Goal: Transaction & Acquisition: Purchase product/service

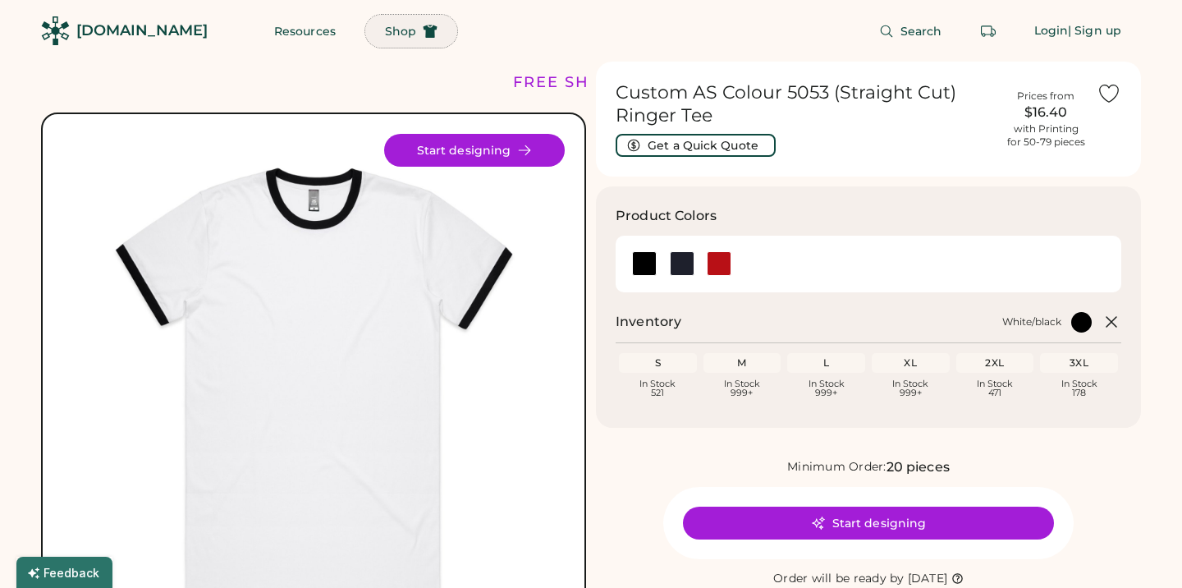
click at [365, 39] on button "Shop" at bounding box center [411, 31] width 92 height 33
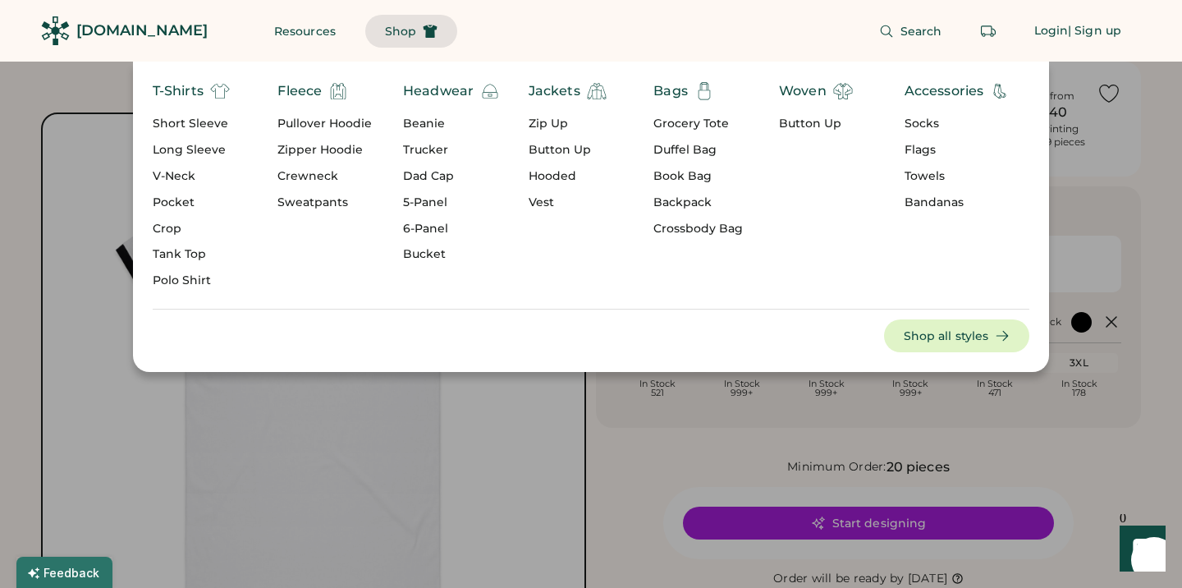
click at [188, 127] on div "Short Sleeve" at bounding box center [191, 124] width 77 height 16
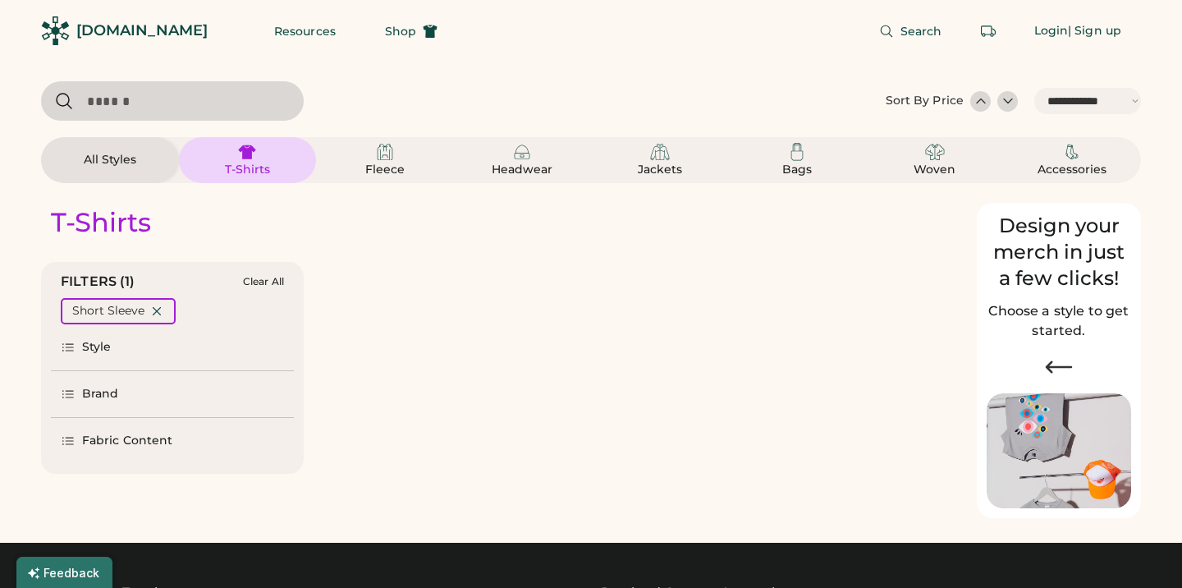
select select "*****"
select select "*"
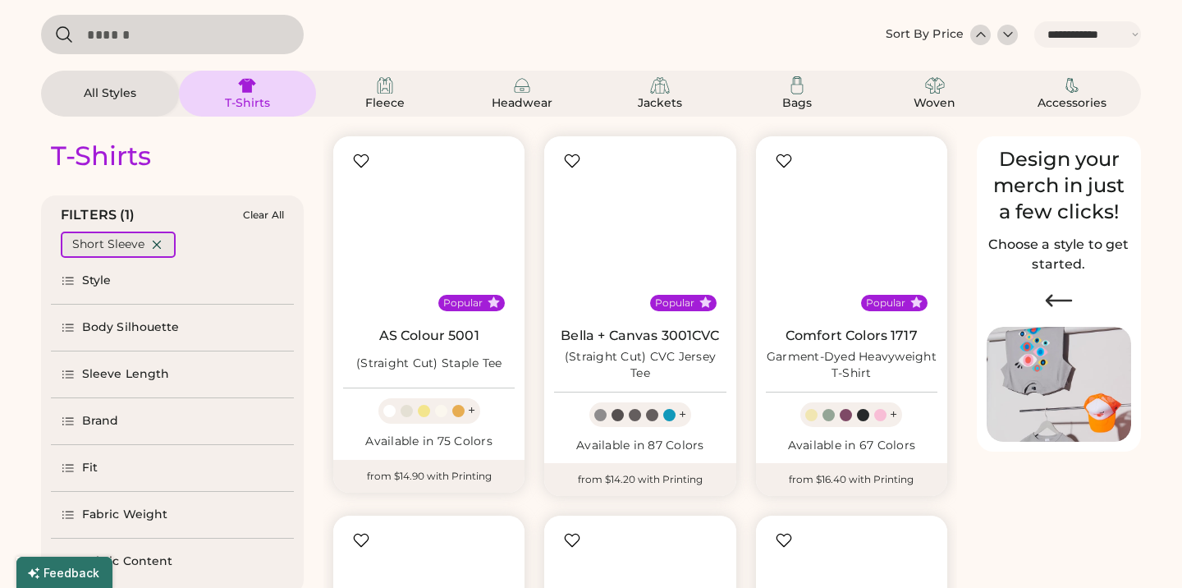
select select "*****"
select select "*"
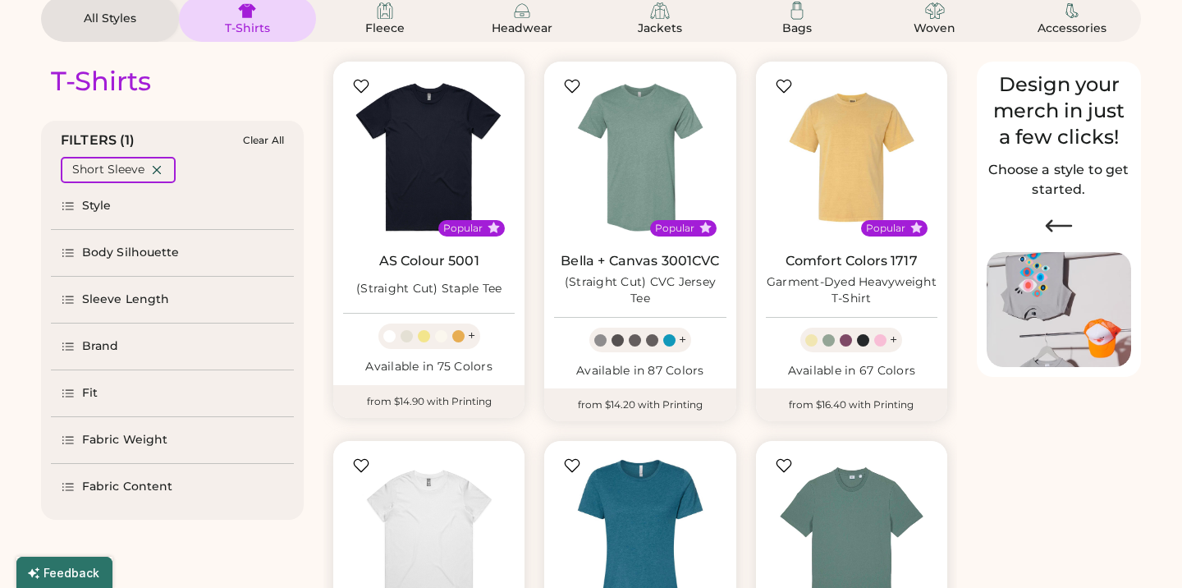
scroll to position [152, 0]
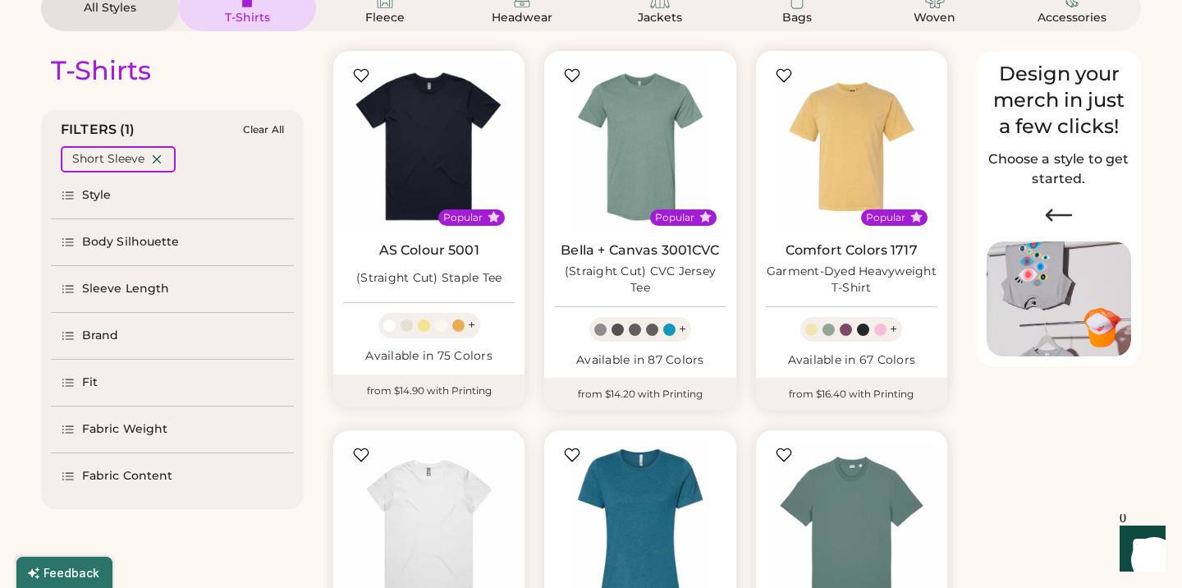
click at [98, 340] on div "Brand" at bounding box center [100, 335] width 37 height 16
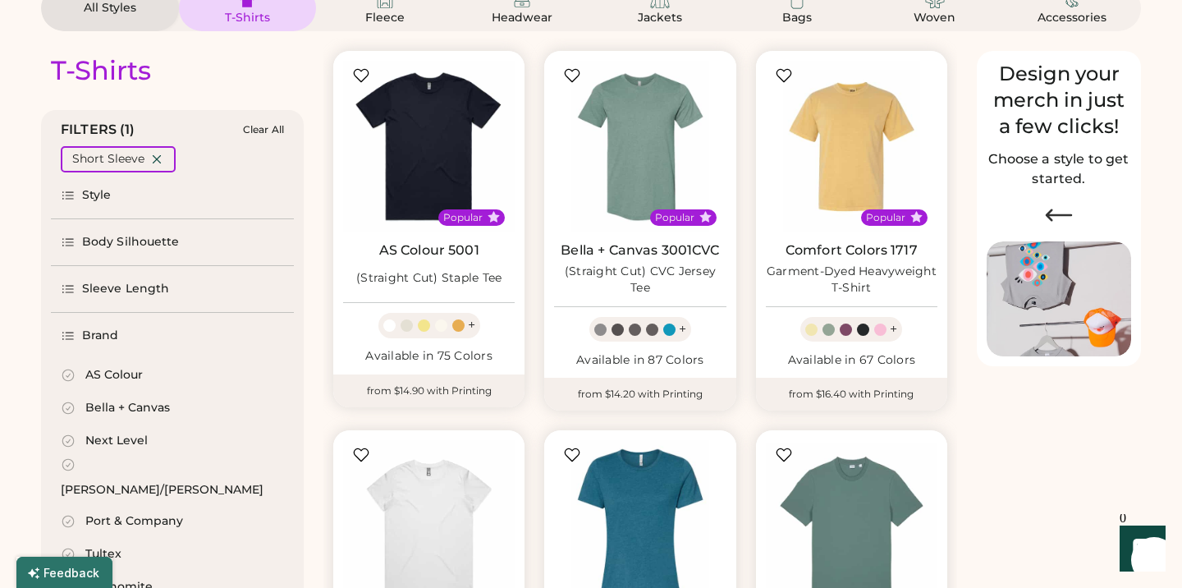
click at [98, 377] on div "AS Colour" at bounding box center [113, 375] width 57 height 16
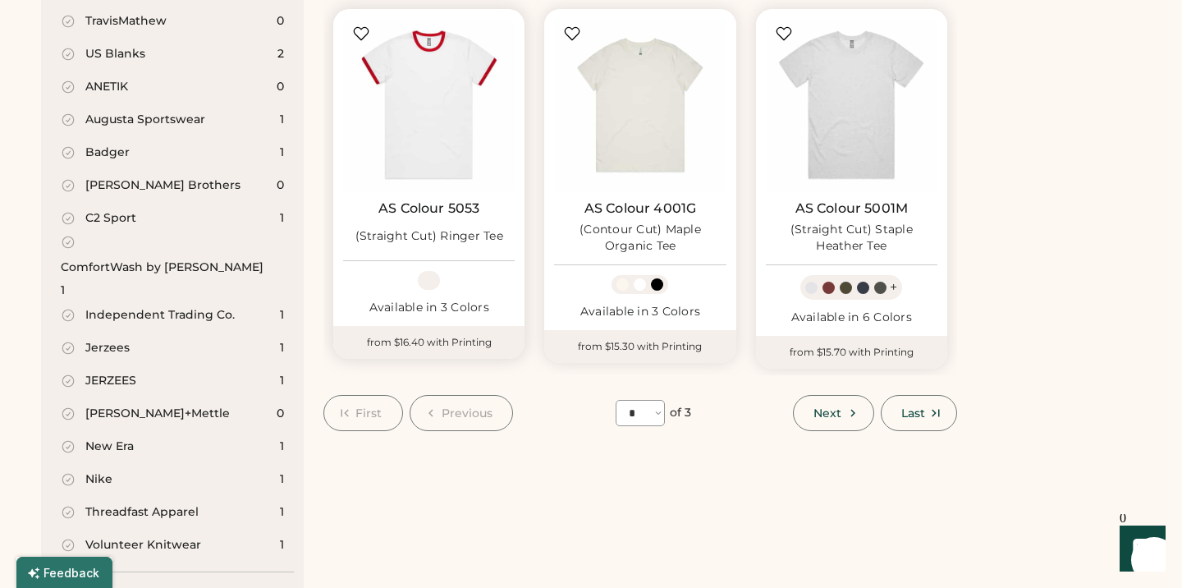
scroll to position [1328, 0]
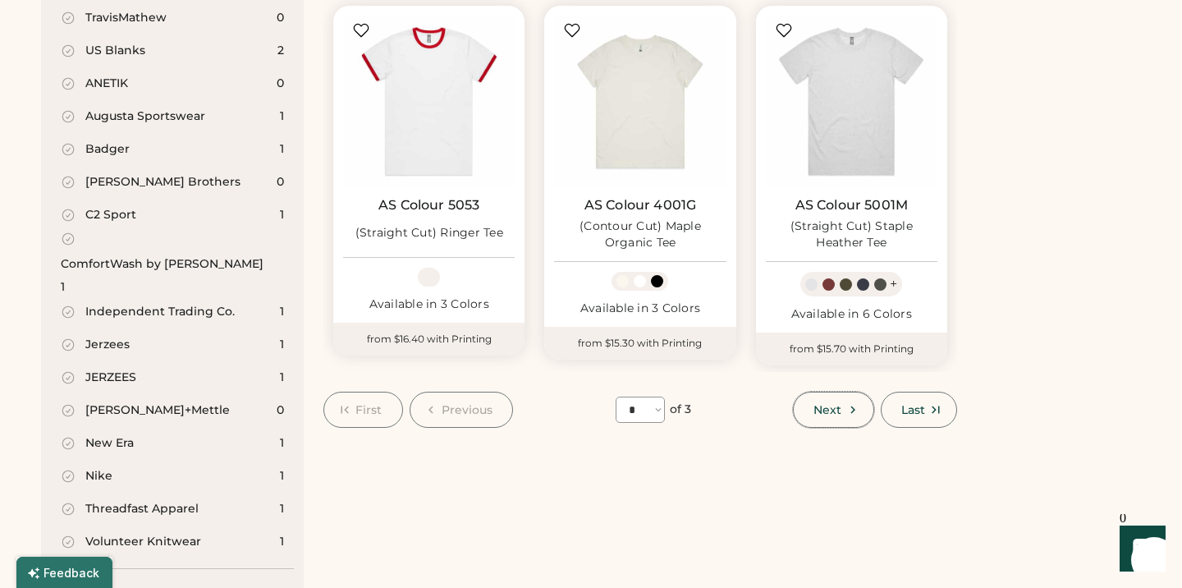
click at [808, 405] on button "Next" at bounding box center [833, 409] width 80 height 36
select select "*"
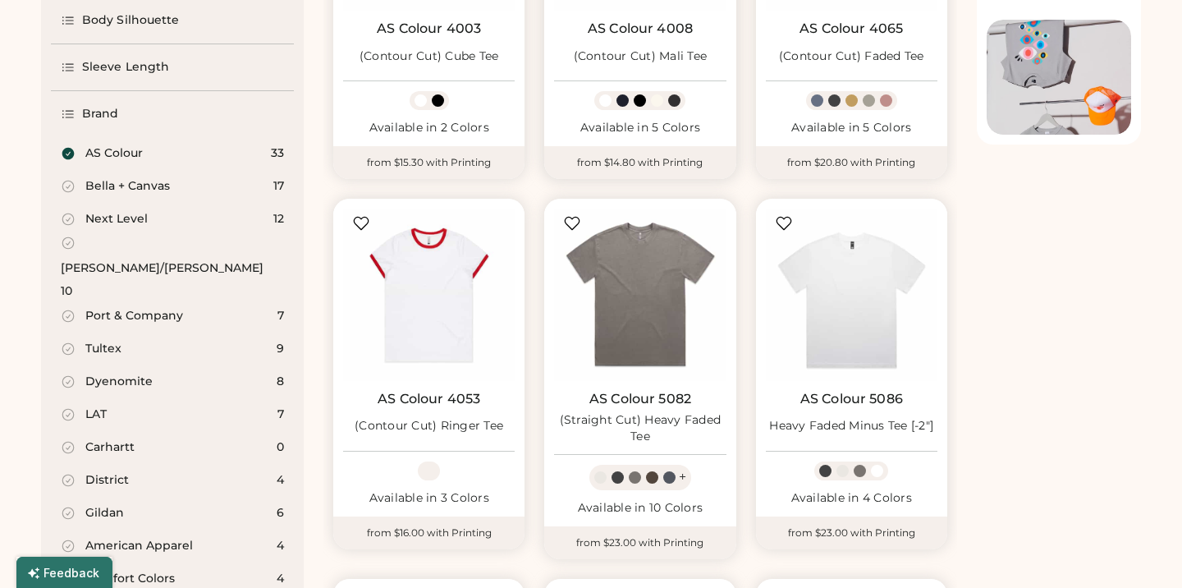
scroll to position [376, 0]
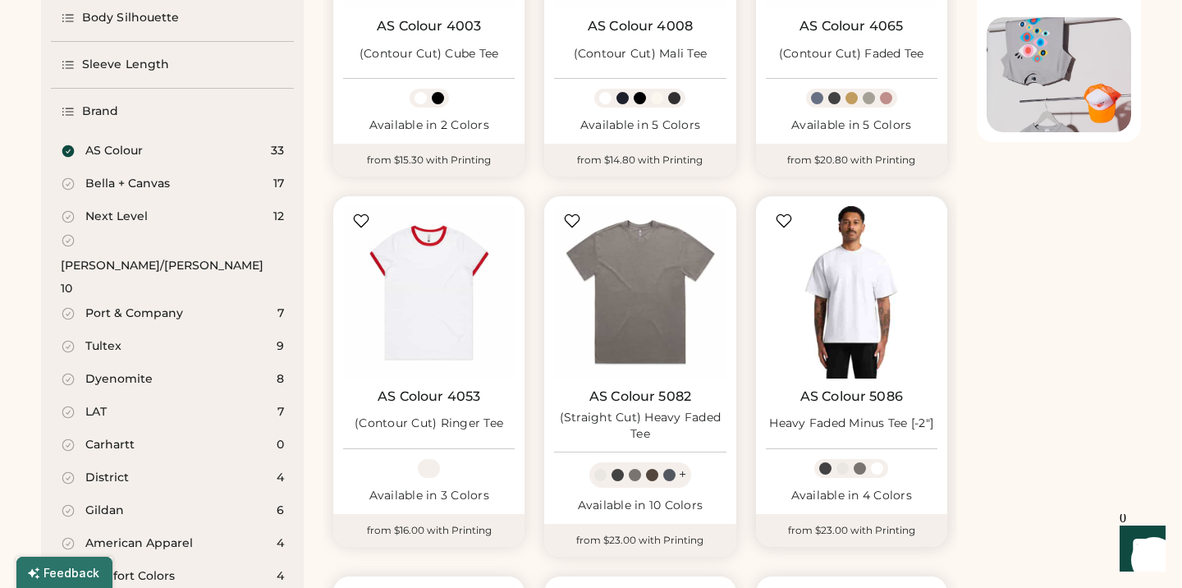
click at [844, 354] on img at bounding box center [852, 292] width 172 height 172
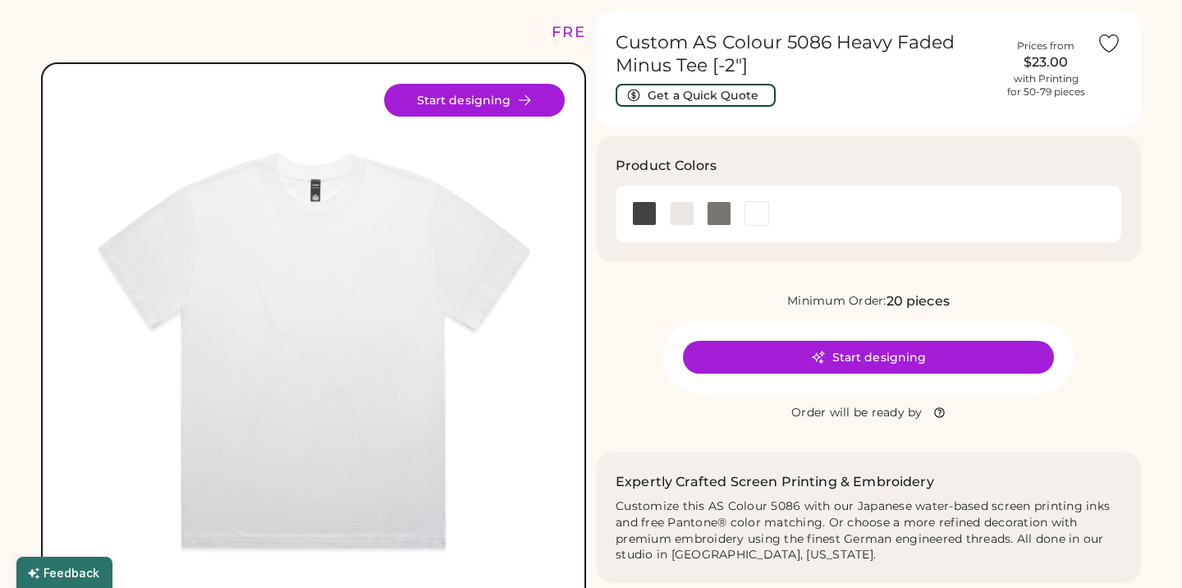
scroll to position [71, 0]
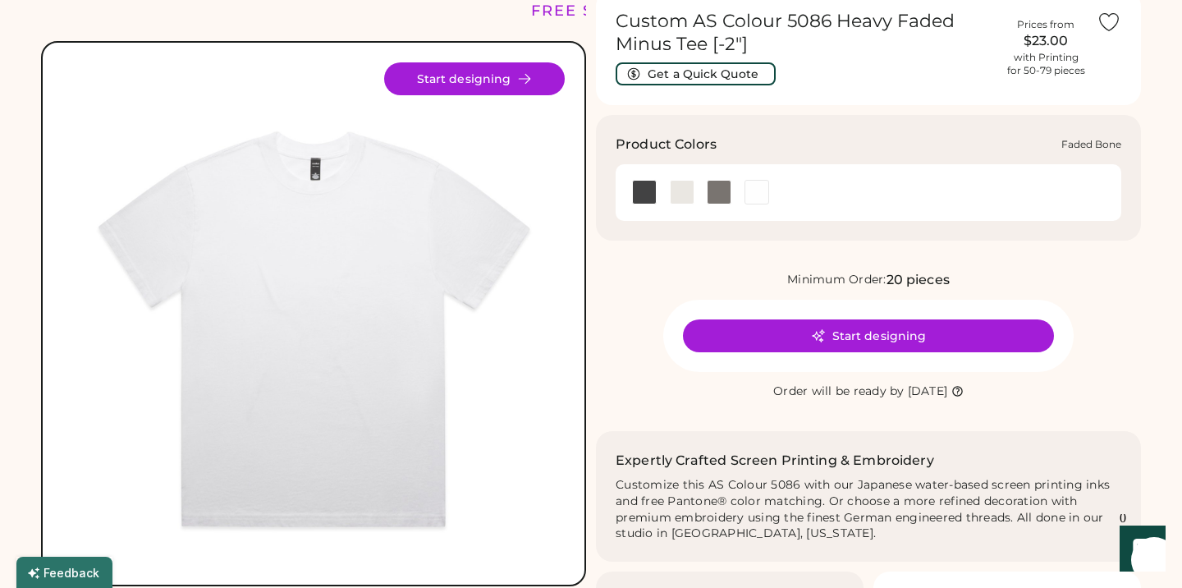
click at [681, 194] on div at bounding box center [682, 192] width 25 height 25
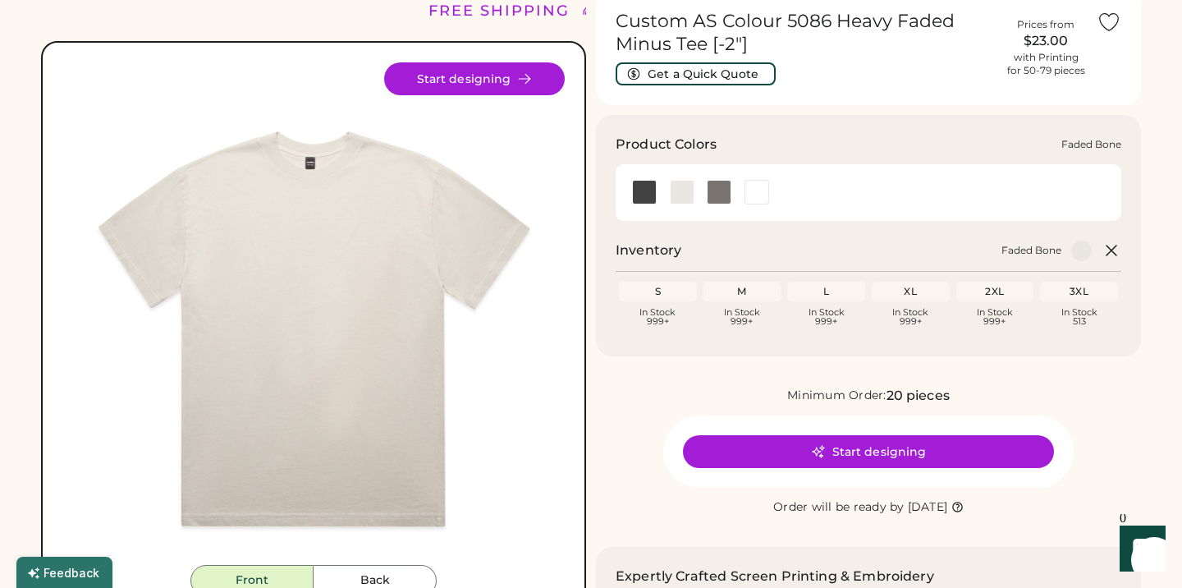
click at [679, 194] on div at bounding box center [682, 192] width 25 height 25
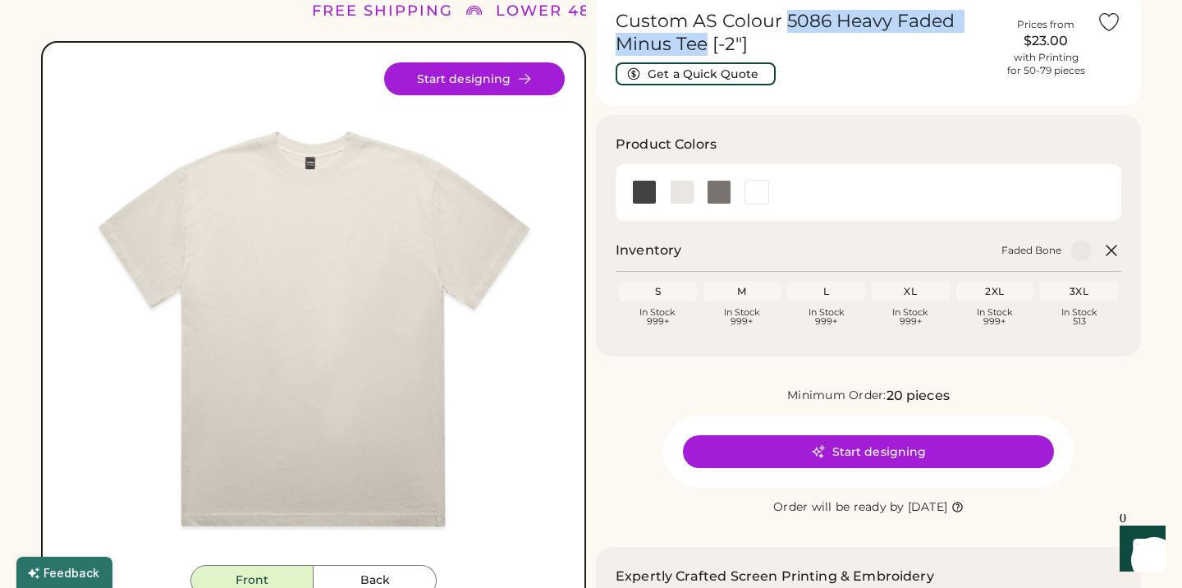
drag, startPoint x: 781, startPoint y: 21, endPoint x: 703, endPoint y: 43, distance: 81.0
click at [703, 43] on h1 "Custom AS Colour 5086 Heavy Faded Minus Tee [-2"]" at bounding box center [804, 33] width 379 height 46
copy h1 "5086 Heavy Faded Minus Tee"
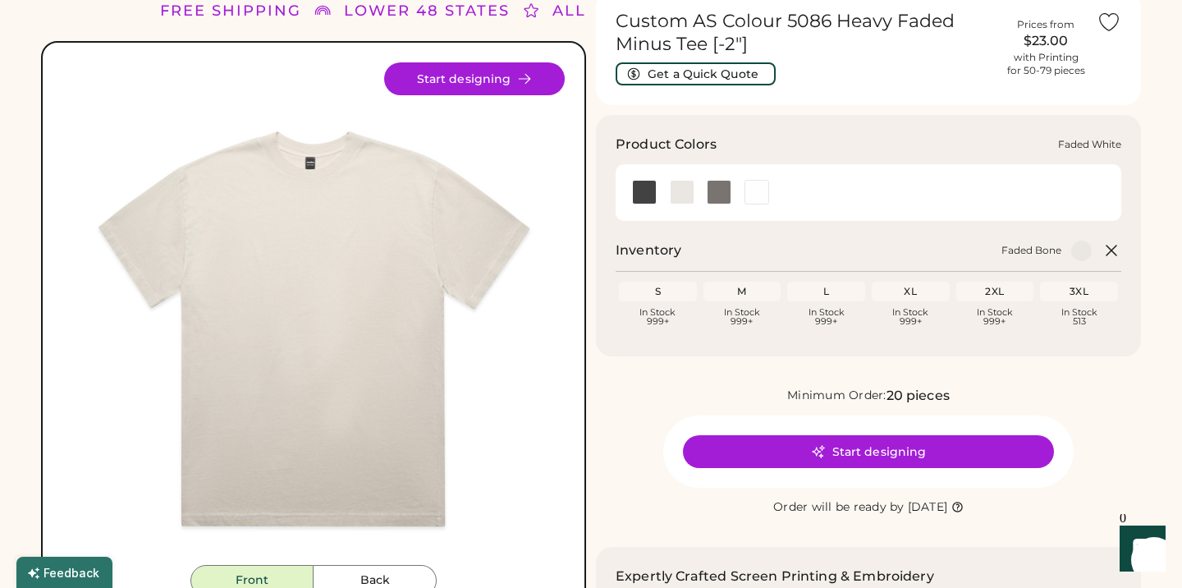
click at [761, 192] on div at bounding box center [756, 192] width 25 height 25
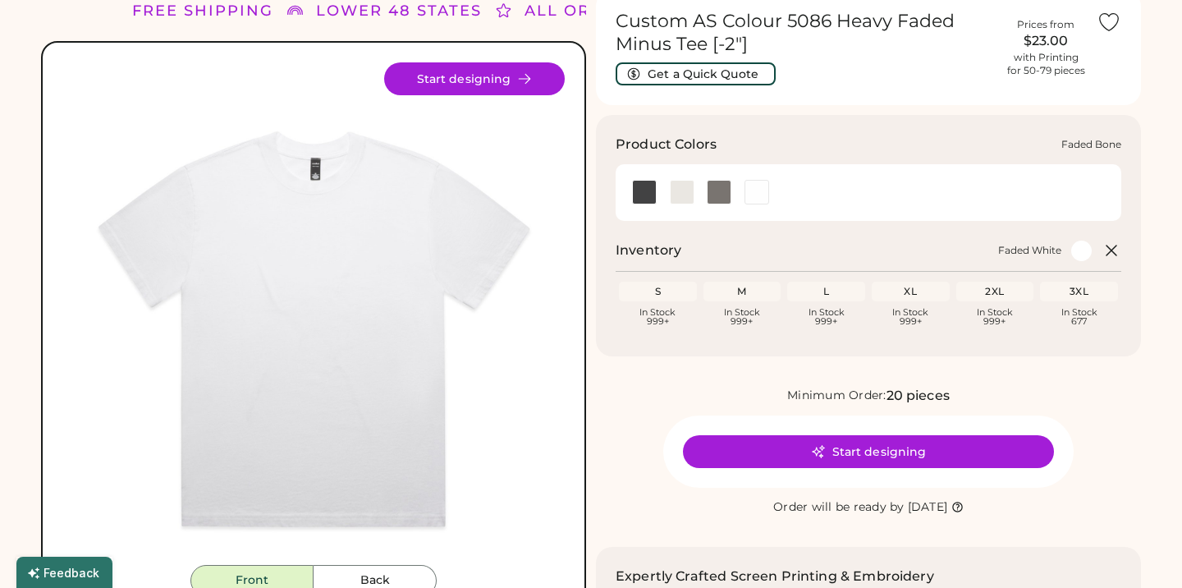
click at [671, 192] on div at bounding box center [682, 192] width 25 height 25
